Goal: Task Accomplishment & Management: Use online tool/utility

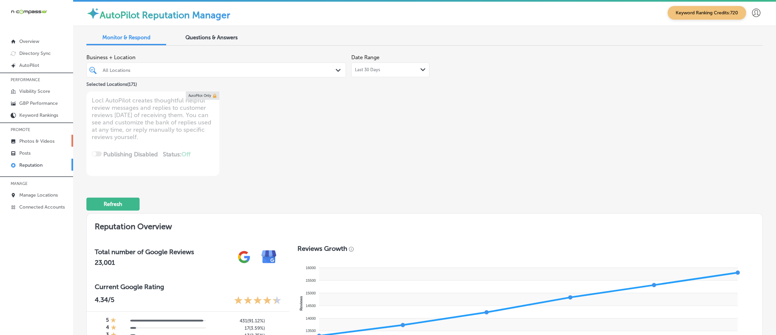
click at [49, 137] on link "Photos & Videos" at bounding box center [36, 141] width 73 height 12
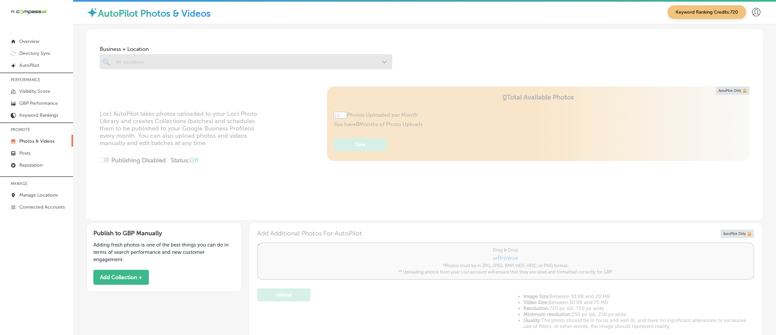
click at [173, 64] on div at bounding box center [246, 61] width 292 height 15
type input "0"
click at [193, 62] on div "All Locations" at bounding box center [249, 62] width 267 height 6
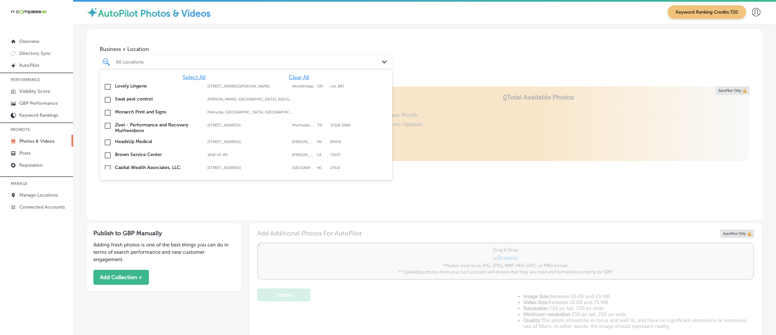
drag, startPoint x: 435, startPoint y: 65, endPoint x: 175, endPoint y: 57, distance: 259.3
click at [435, 65] on div "Business + Location [STREET_ADDRESS][PERSON_NAME] [STREET_ADDRESS][PERSON_NAME]…" at bounding box center [424, 54] width 676 height 51
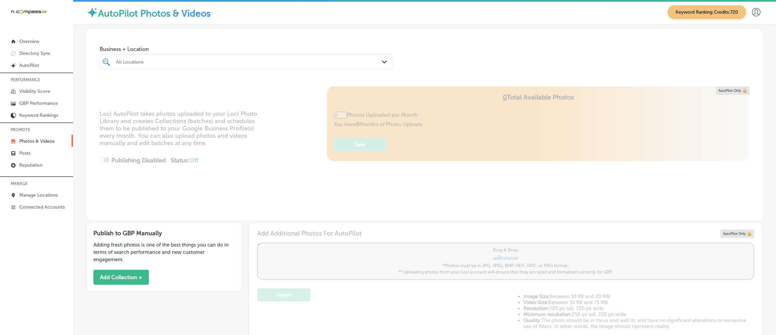
click at [173, 61] on div "All Locations" at bounding box center [249, 62] width 267 height 6
type input "half mo"
type input "5"
type input "half moo"
type input "0"
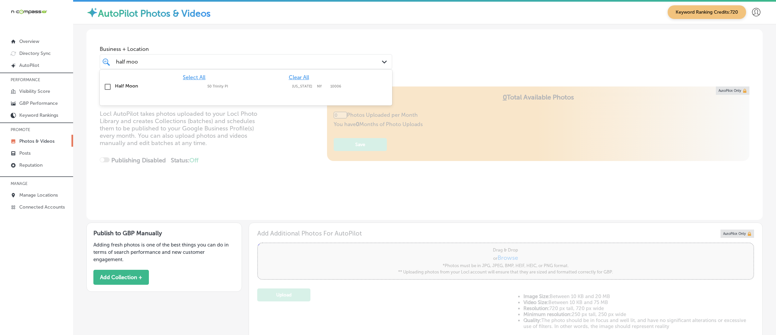
click at [256, 91] on div "Half Moon [STREET_ADDRESS][US_STATE] [STREET_ADDRESS][US_STATE]" at bounding box center [245, 87] width 287 height 10
type input "half moo"
click at [482, 65] on div "Business + Location option 50 [GEOGRAPHIC_DATA], selected. option 50 Trinity PI…" at bounding box center [424, 54] width 676 height 51
type input "5"
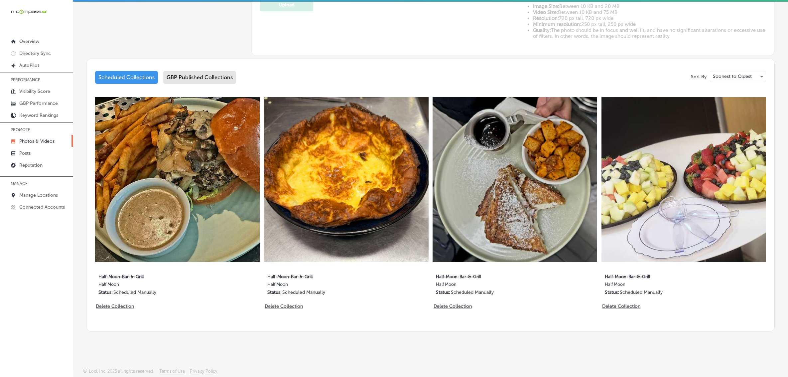
scroll to position [288, 0]
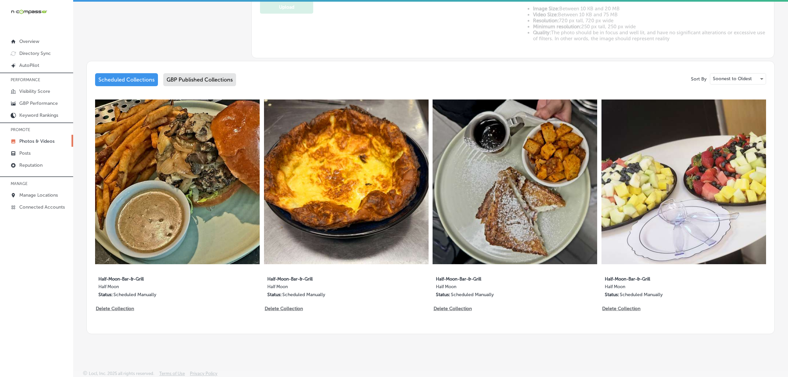
click at [179, 195] on img at bounding box center [177, 181] width 165 height 165
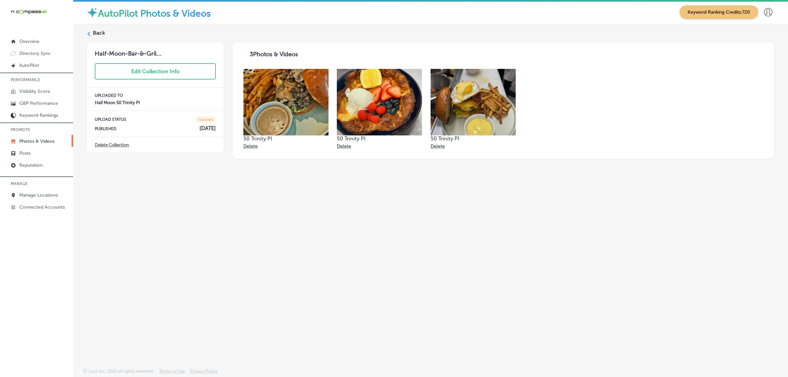
click at [90, 34] on icon at bounding box center [88, 34] width 5 height 5
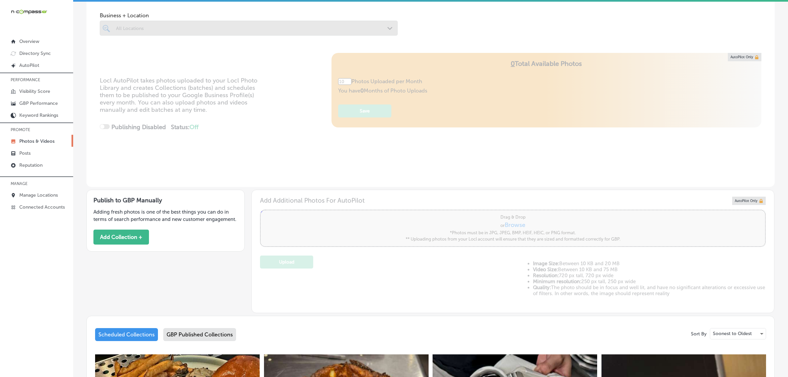
scroll to position [208, 0]
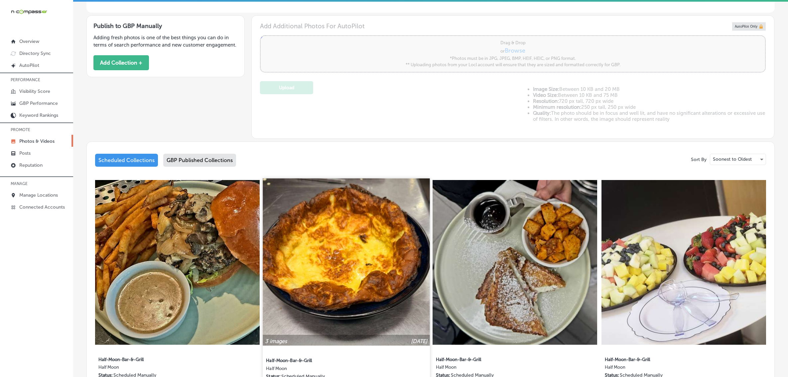
type input "5"
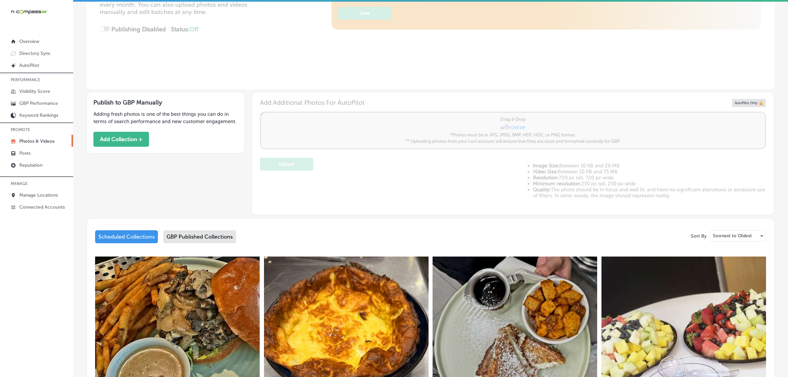
scroll to position [42, 0]
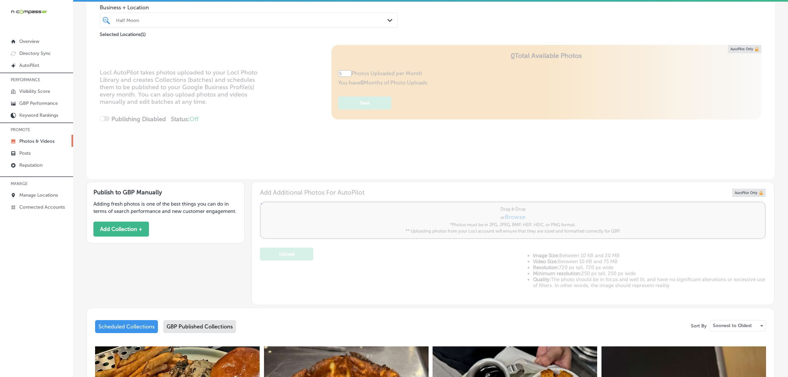
click at [192, 323] on div "GBP Published Collections" at bounding box center [199, 326] width 73 height 13
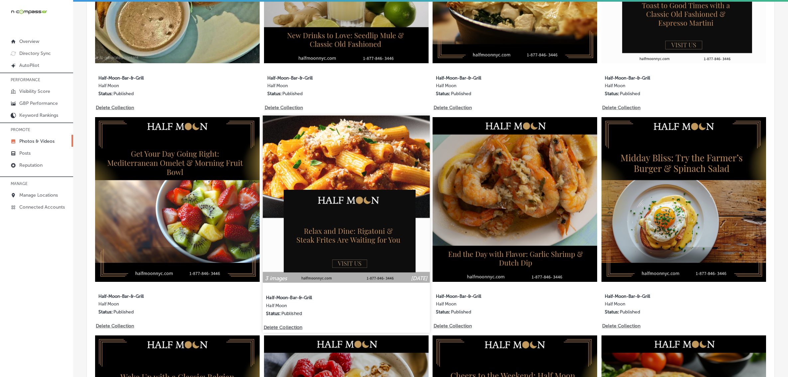
scroll to position [791, 0]
